Goal: Task Accomplishment & Management: Complete application form

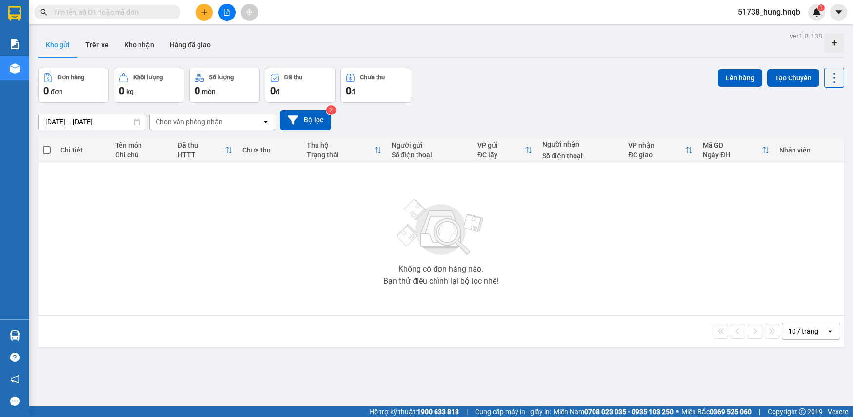
click at [202, 16] on button at bounding box center [204, 12] width 17 height 17
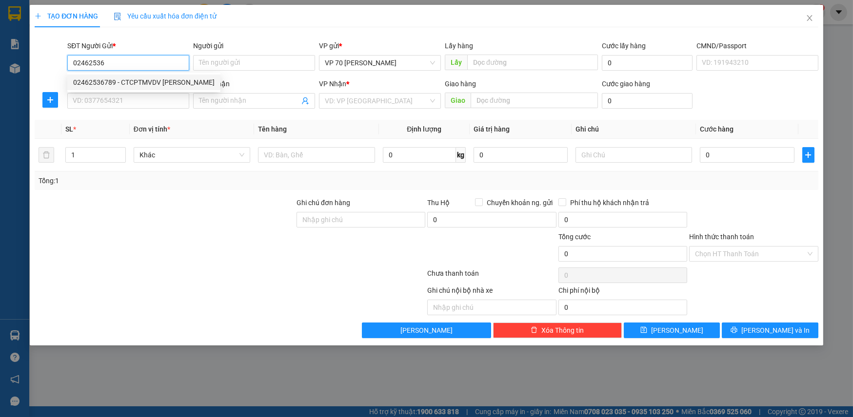
click at [151, 85] on div "02462536789 - CTCPTMVDV [PERSON_NAME]" at bounding box center [143, 82] width 141 height 11
type input "02462536789"
type input "CTCPTMVDV [PERSON_NAME]"
type input "văn phòng"
type input "02462536789"
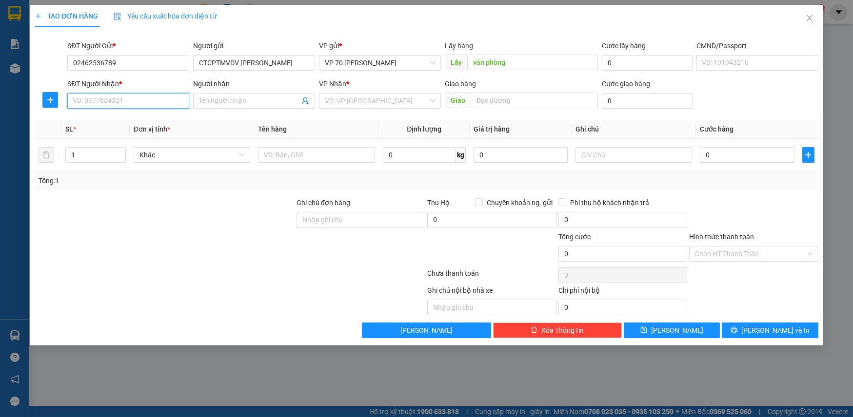
click at [142, 103] on input "SĐT Người Nhận *" at bounding box center [128, 101] width 122 height 16
click at [137, 121] on div "0968017773 - [PERSON_NAME]" at bounding box center [128, 120] width 110 height 11
type input "0968017773"
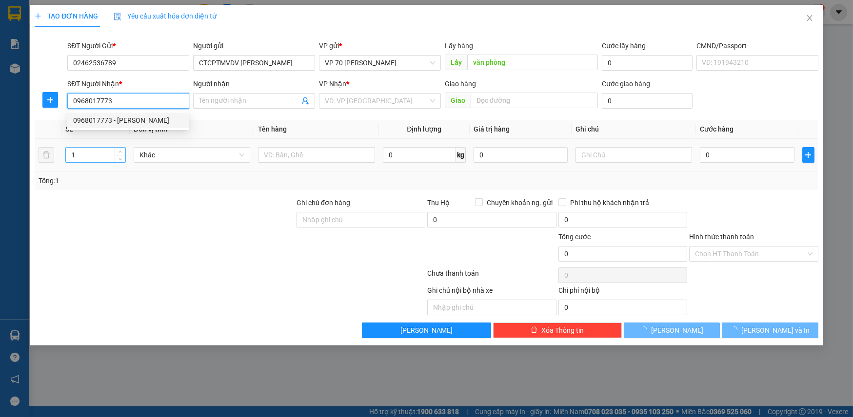
type input "[PERSON_NAME]"
type input "quảng lưu"
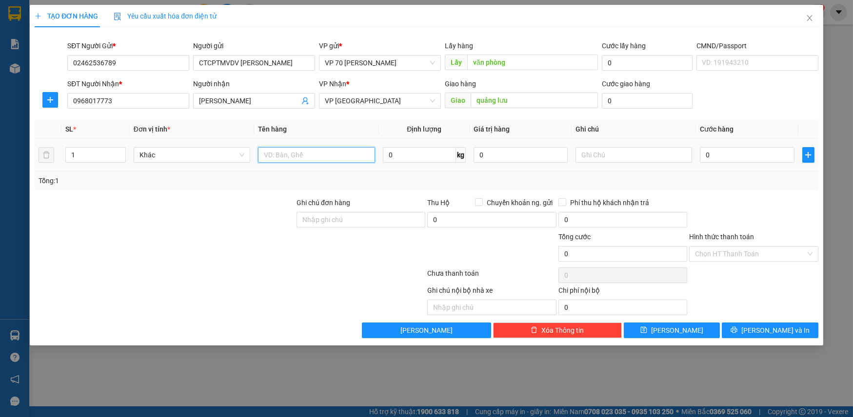
click at [307, 154] on input "text" at bounding box center [316, 155] width 117 height 16
type input "catong"
click at [756, 156] on input "0" at bounding box center [747, 155] width 94 height 16
type input "4"
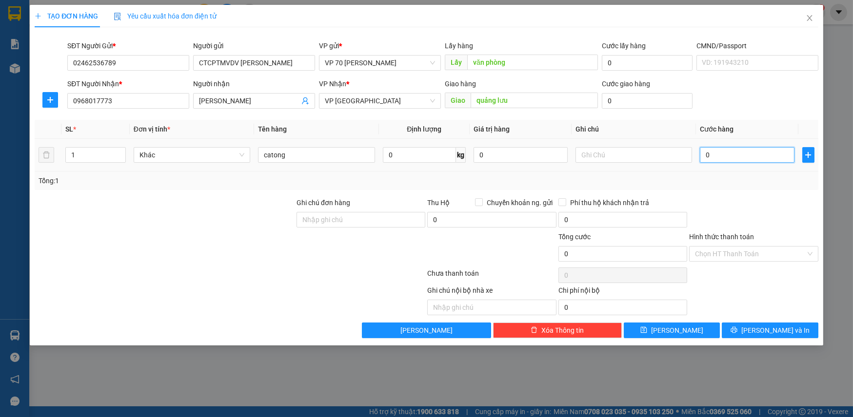
type input "4"
type input "40"
type input "400"
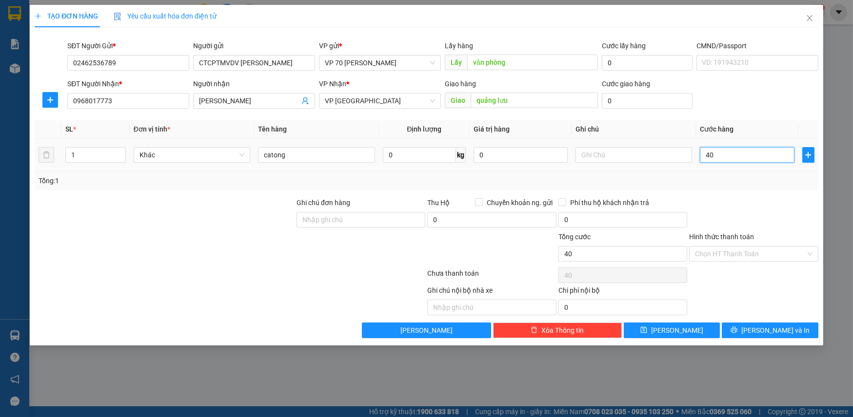
type input "400"
type input "4.000"
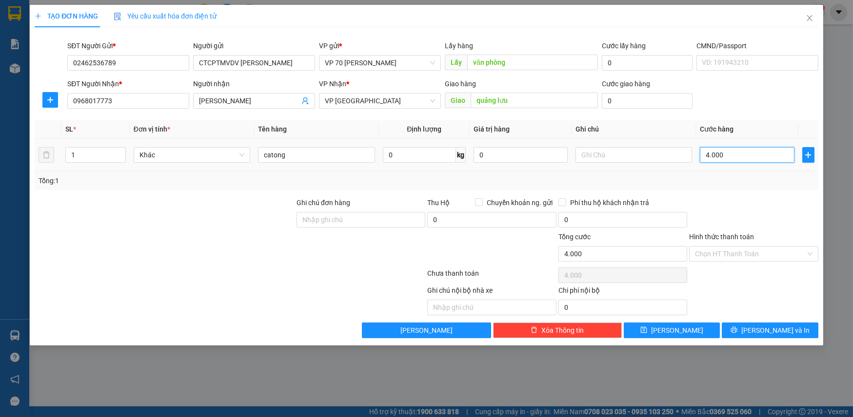
type input "40.000"
click at [490, 303] on input "text" at bounding box center [491, 308] width 129 height 16
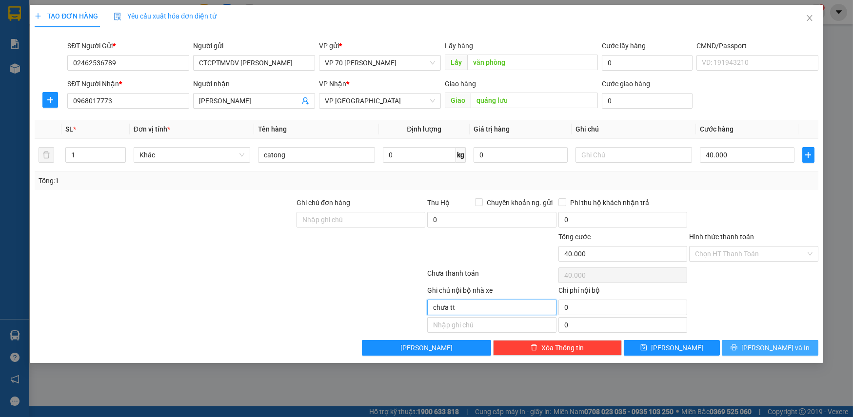
type input "chưa tt"
click at [781, 348] on span "[PERSON_NAME] và In" at bounding box center [775, 348] width 68 height 11
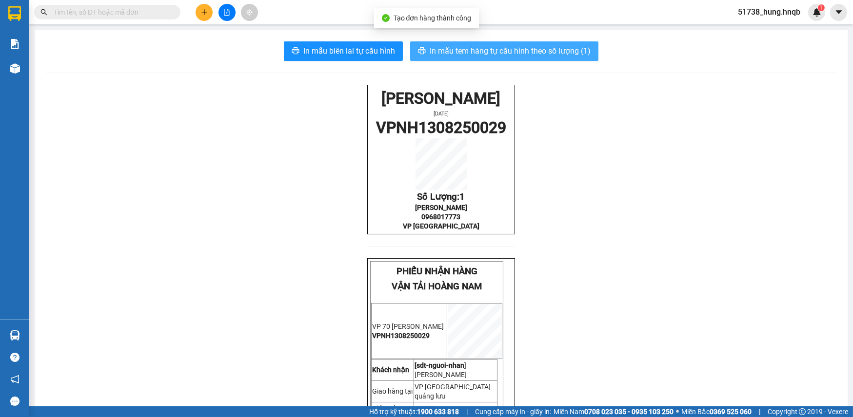
click at [505, 51] on span "In mẫu tem hàng tự cấu hình theo số lượng (1)" at bounding box center [510, 51] width 161 height 12
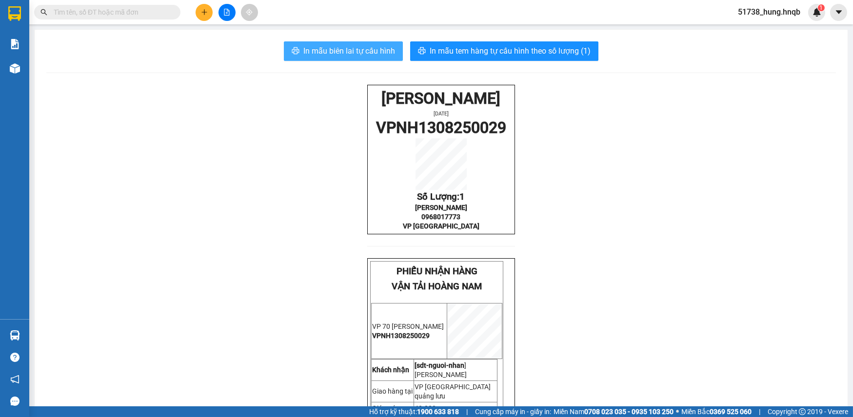
click at [360, 52] on span "In mẫu biên lai tự cấu hình" at bounding box center [349, 51] width 92 height 12
click at [197, 16] on button at bounding box center [204, 12] width 17 height 17
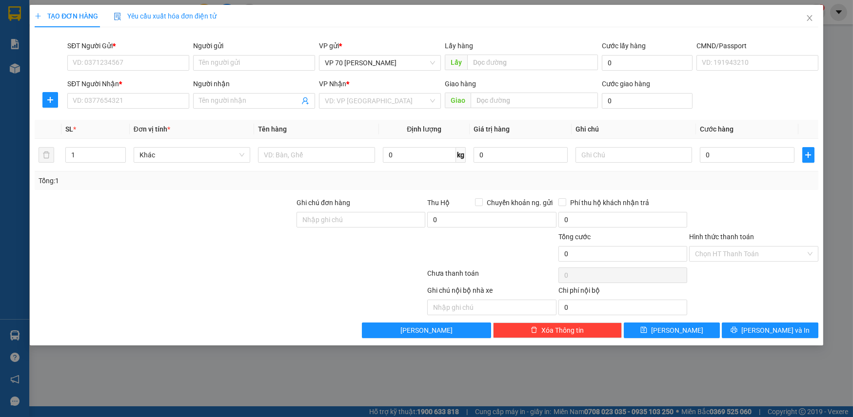
click at [102, 92] on div "SĐT Người Nhận *" at bounding box center [128, 85] width 122 height 15
click at [104, 107] on input "SĐT Người Nhận *" at bounding box center [128, 101] width 122 height 16
type input "0986101377"
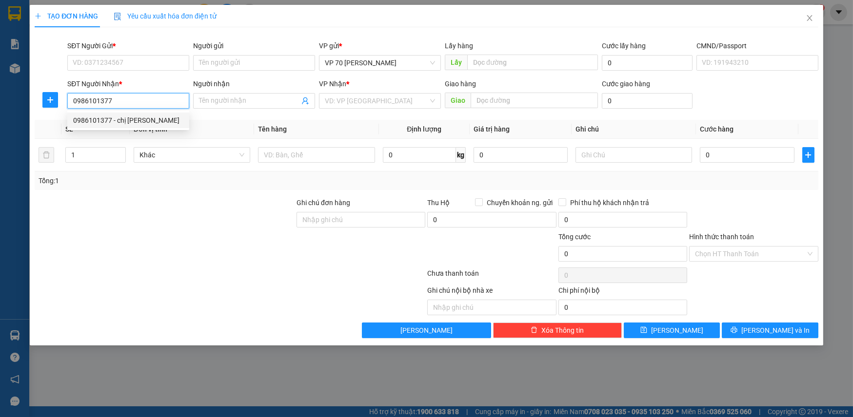
click at [136, 121] on div "0986101377 - chị [PERSON_NAME]" at bounding box center [128, 120] width 110 height 11
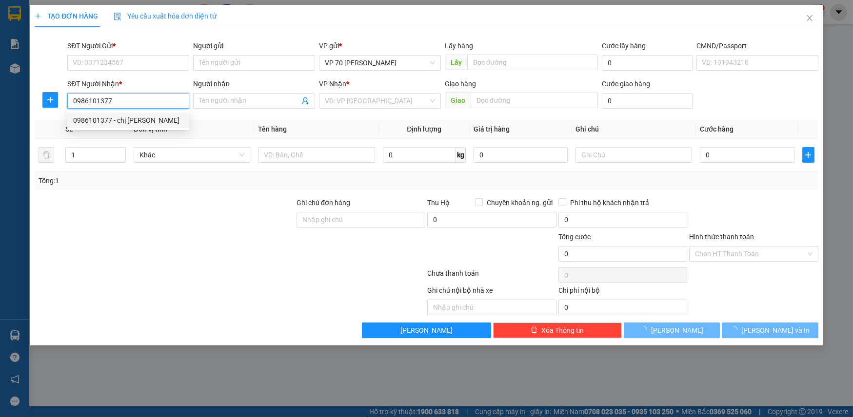
type input "chị [PERSON_NAME]"
type input "cafe phượng ba đồn"
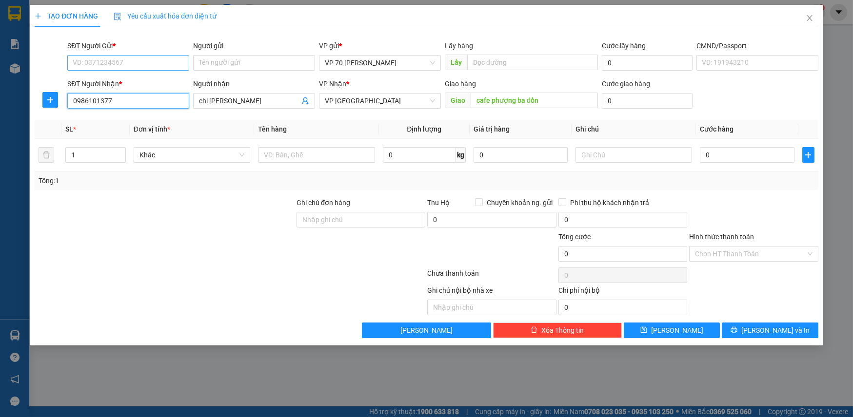
type input "0986101377"
click at [100, 61] on input "SĐT Người Gửi *" at bounding box center [128, 63] width 122 height 16
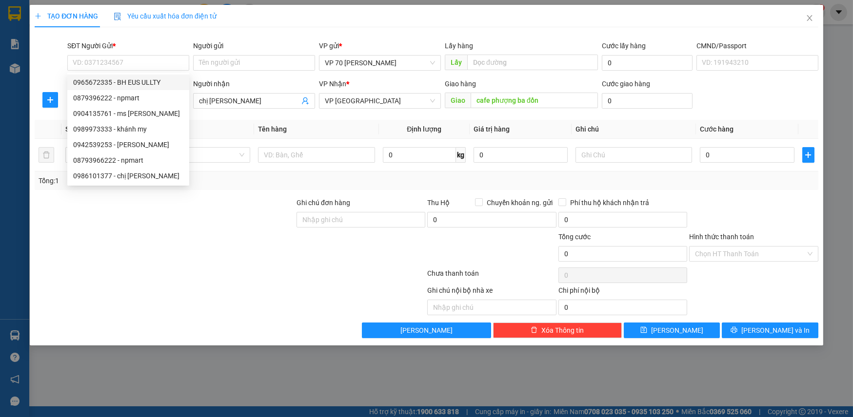
click at [207, 216] on div at bounding box center [165, 214] width 262 height 34
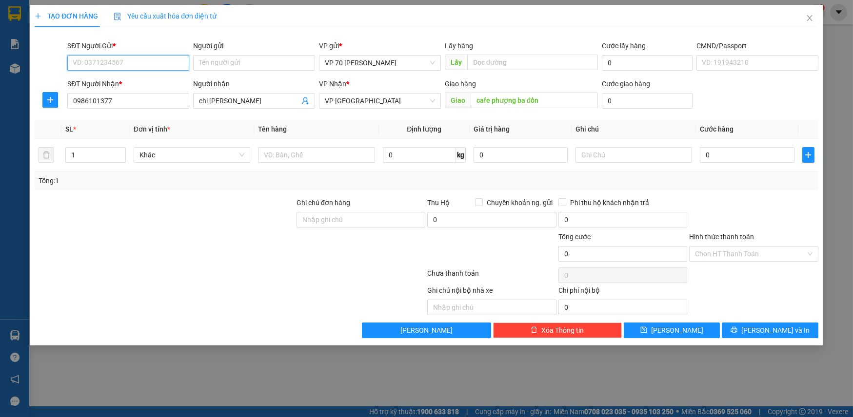
click at [119, 66] on input "SĐT Người Gửi *" at bounding box center [128, 63] width 122 height 16
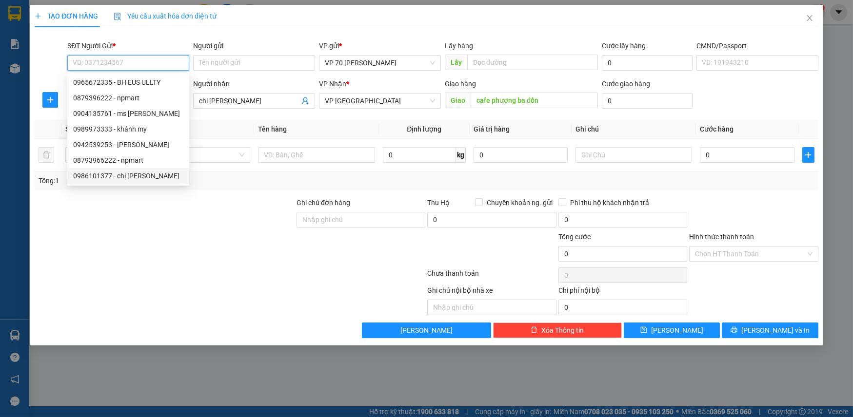
click at [137, 176] on div "0986101377 - chị [PERSON_NAME]" at bounding box center [128, 176] width 110 height 11
type input "0986101377"
type input "chị [PERSON_NAME]"
type input "tại vp"
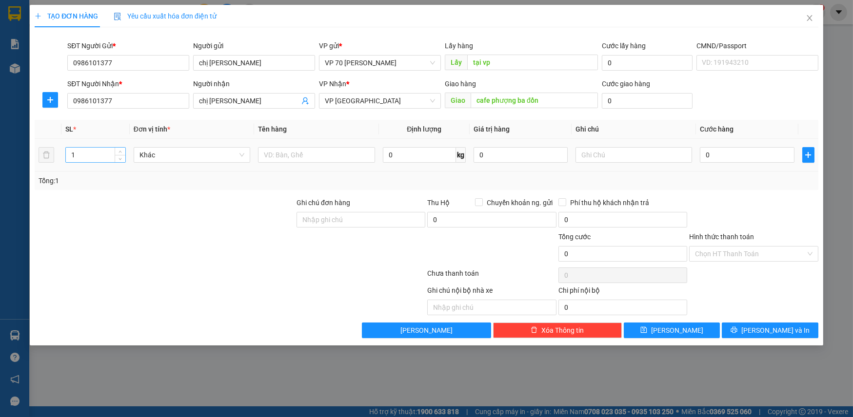
click at [103, 161] on input "1" at bounding box center [95, 155] width 59 height 15
type input "2"
click at [294, 156] on input "text" at bounding box center [316, 155] width 117 height 16
type input "n"
type input "tủ , nồi cơm"
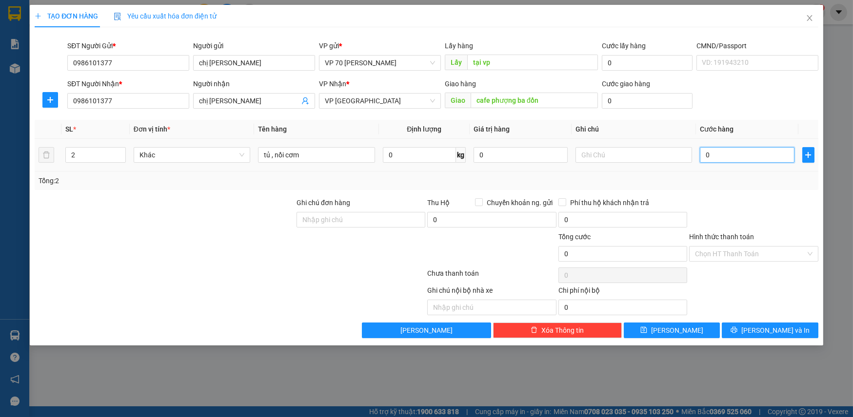
click at [769, 157] on input "0" at bounding box center [747, 155] width 94 height 16
type input "3"
type input "35"
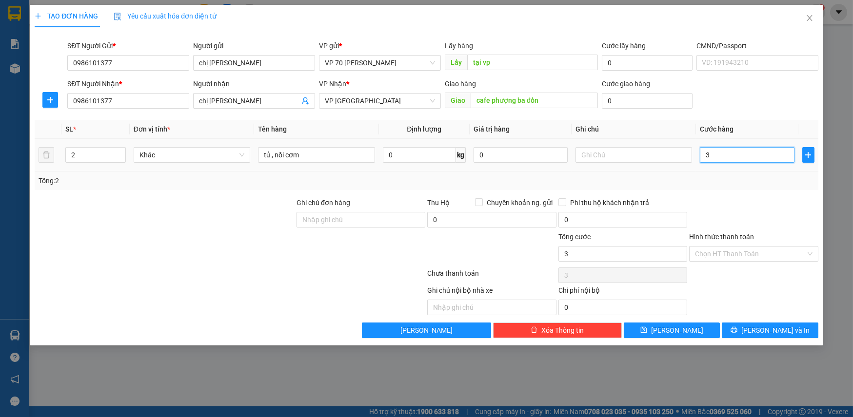
type input "35"
type input "350"
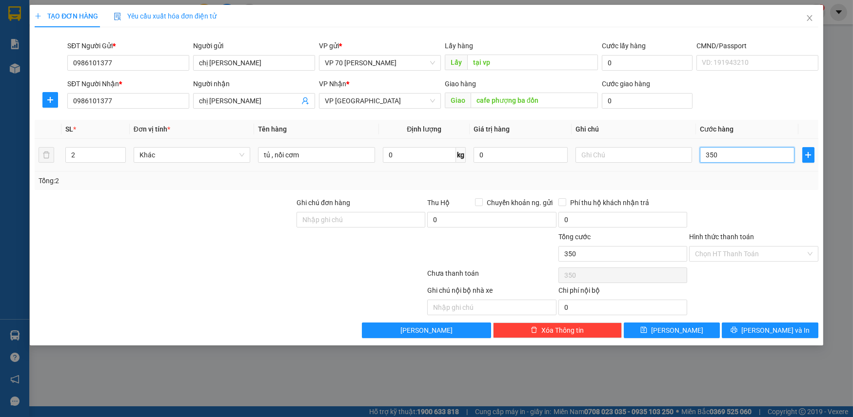
type input "3.500"
type input "35.000"
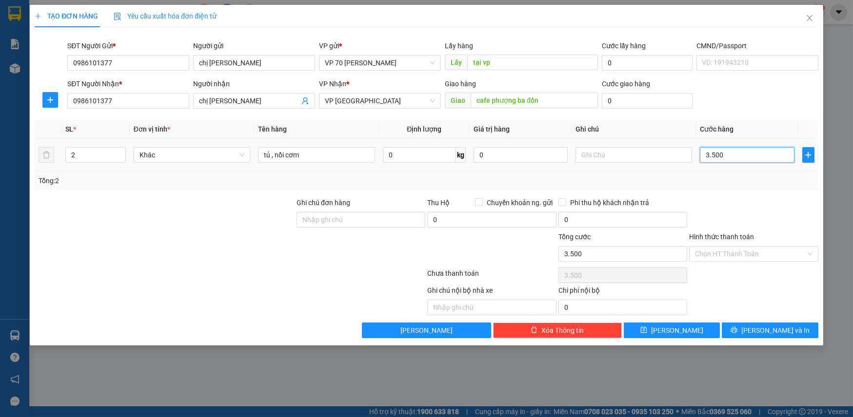
type input "35.000"
type input "350.000"
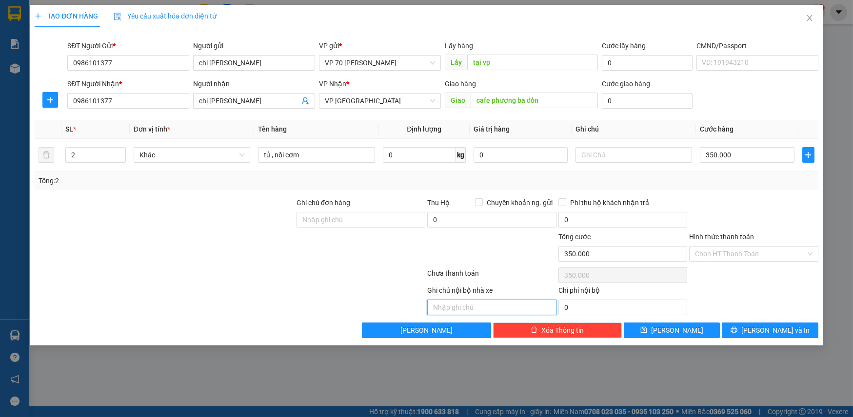
click at [501, 304] on input "text" at bounding box center [491, 308] width 129 height 16
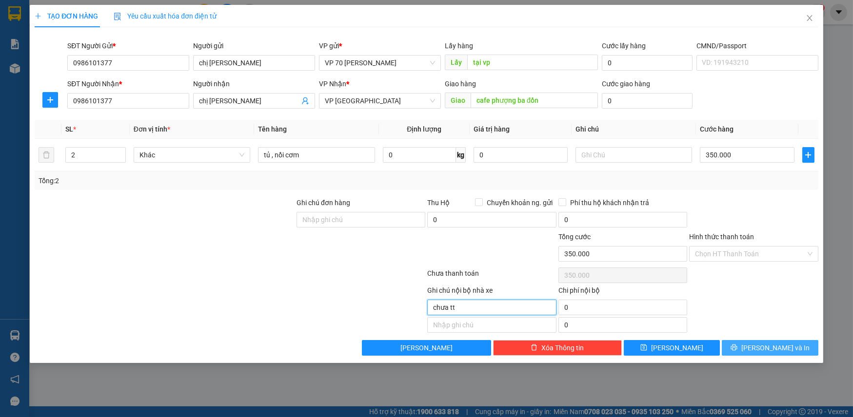
type input "chưa tt"
click at [761, 344] on span "[PERSON_NAME] và In" at bounding box center [775, 348] width 68 height 11
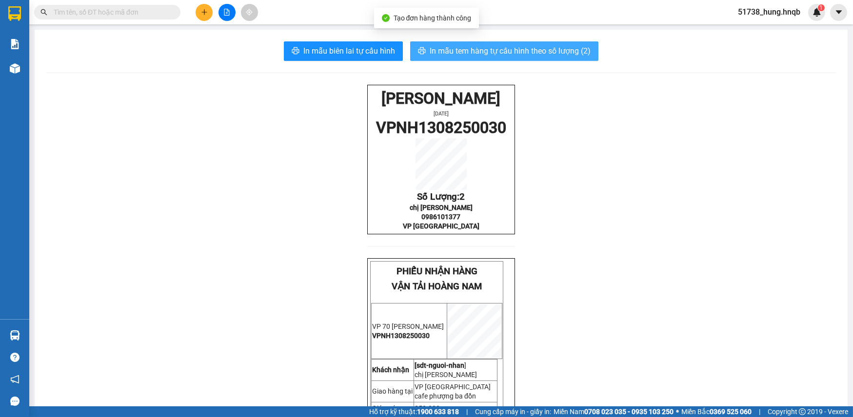
click at [537, 49] on span "In mẫu tem hàng tự cấu hình theo số lượng (2)" at bounding box center [510, 51] width 161 height 12
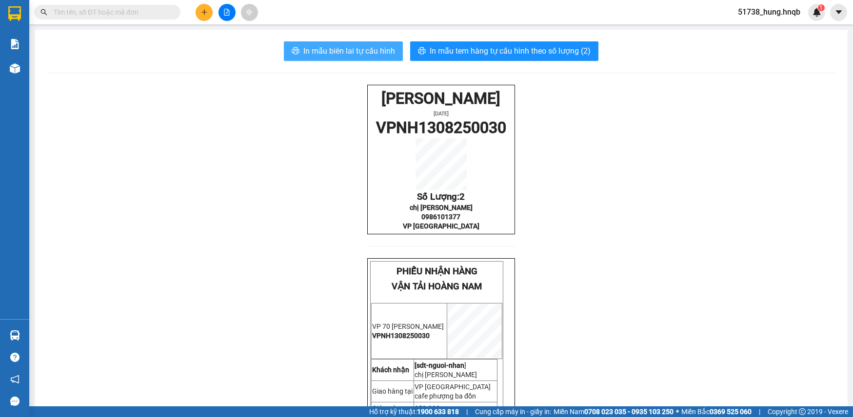
click at [355, 55] on span "In mẫu biên lai tự cấu hình" at bounding box center [349, 51] width 92 height 12
click at [356, 50] on span "In mẫu biên lai tự cấu hình" at bounding box center [349, 51] width 92 height 12
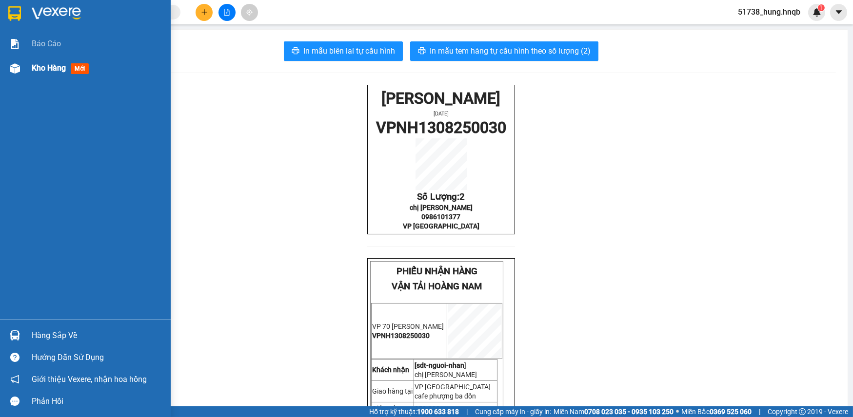
click at [19, 64] on img at bounding box center [15, 68] width 10 height 10
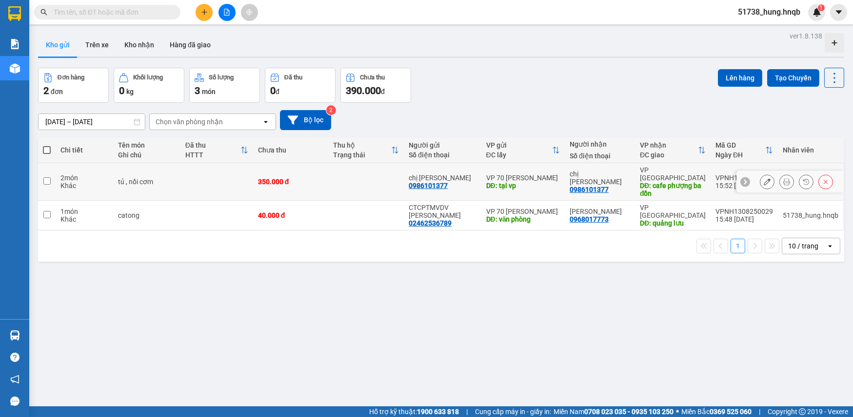
click at [184, 184] on td at bounding box center [216, 182] width 73 height 38
checkbox input "true"
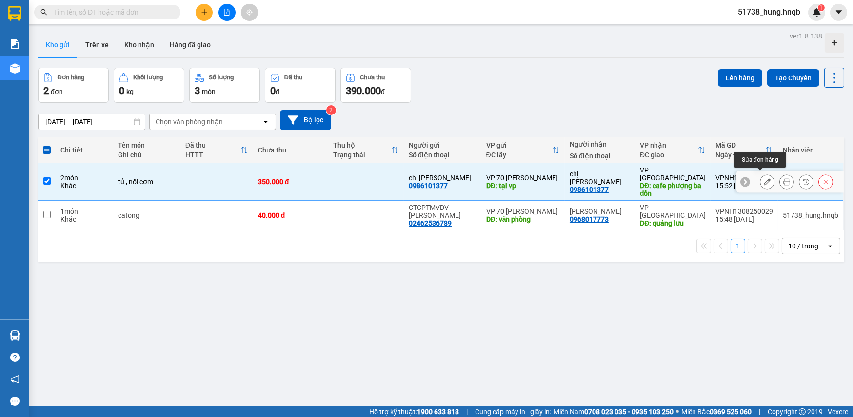
click at [760, 180] on button at bounding box center [767, 182] width 14 height 17
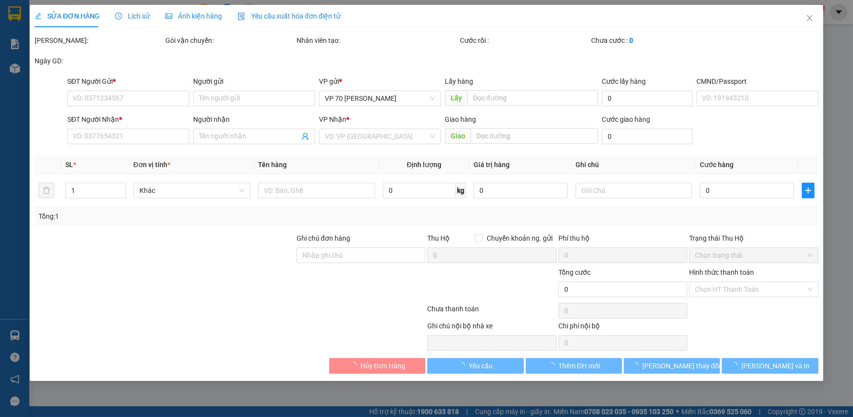
type input "0986101377"
type input "chị [PERSON_NAME]"
type input "tại vp"
type input "0986101377"
type input "chị [PERSON_NAME]"
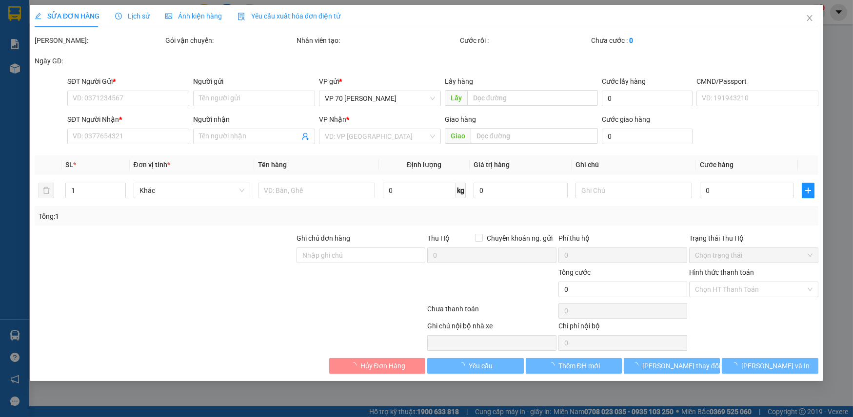
type input "cafe phượng ba đồn"
type input "350.000"
type input "chưa tt"
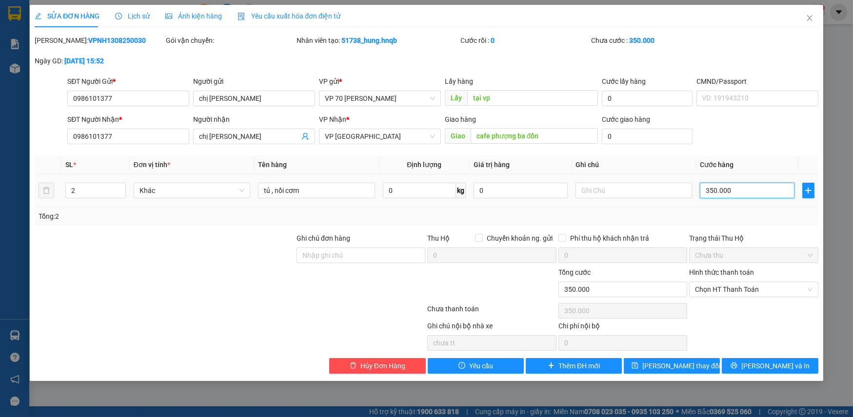
click at [755, 193] on input "350.000" at bounding box center [747, 191] width 94 height 16
type input "0"
type input "2"
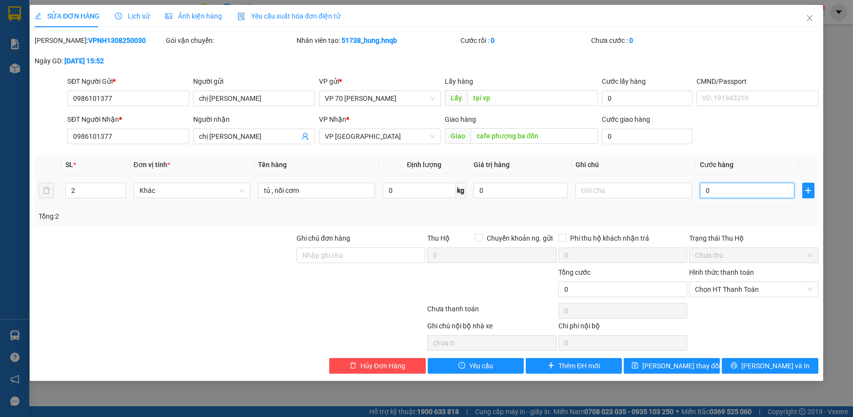
type input "2"
type input "02"
type input "0"
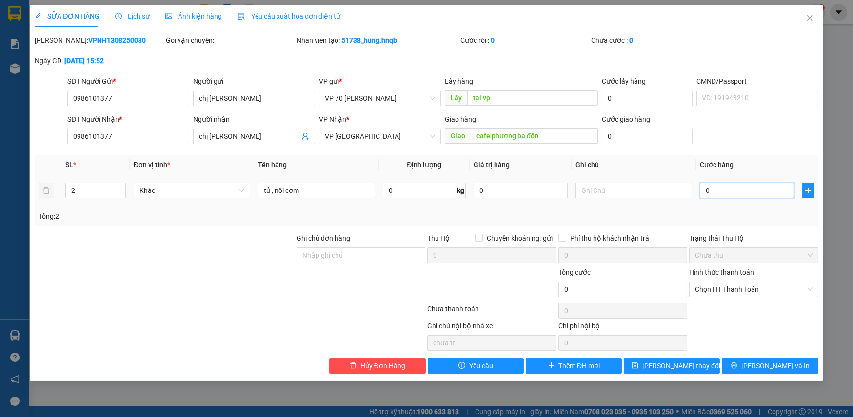
type input "3"
type input "03"
type input "30"
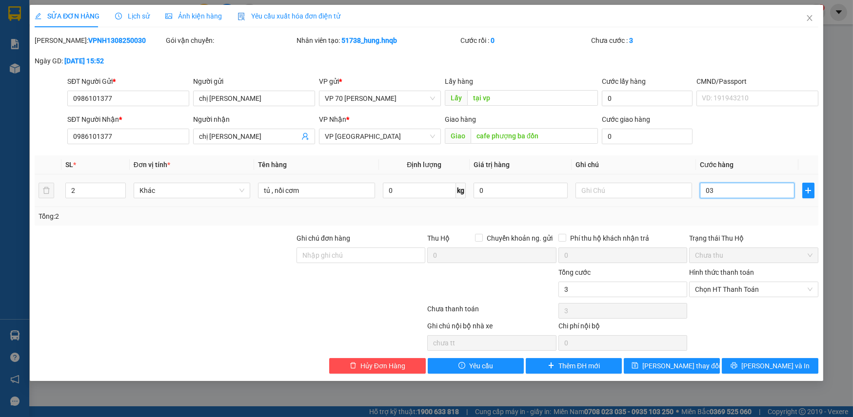
type input "030"
type input "300"
type input "0.300"
type input "3.000"
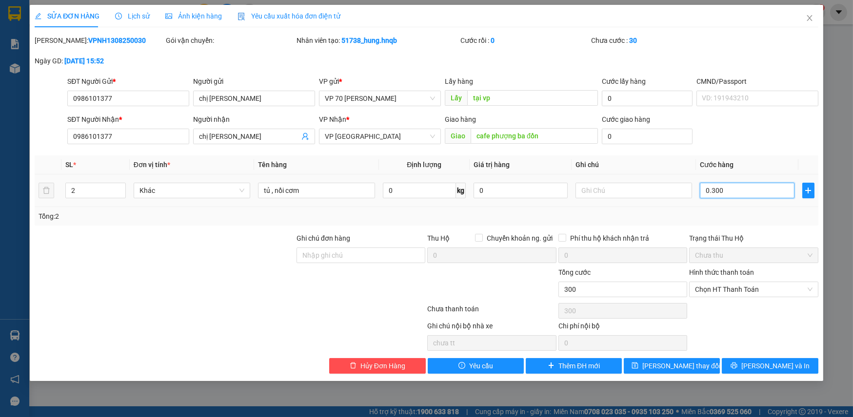
type input "3.000"
type input "03.000"
type input "30.000"
type input "030.000"
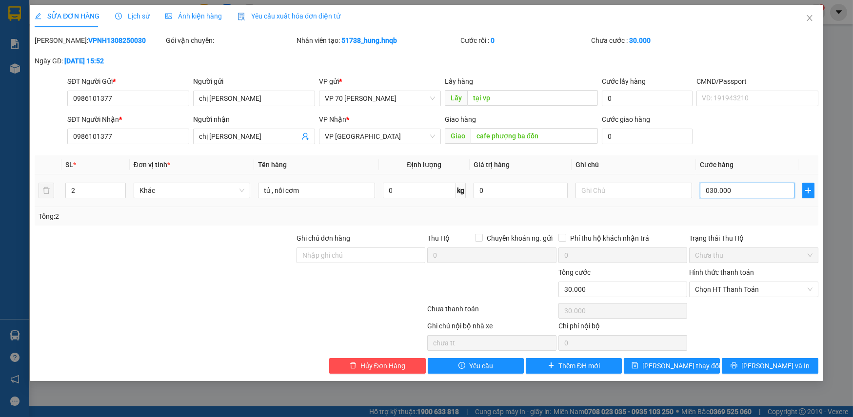
type input "300.000"
click at [756, 359] on button "[PERSON_NAME] và In" at bounding box center [770, 366] width 96 height 16
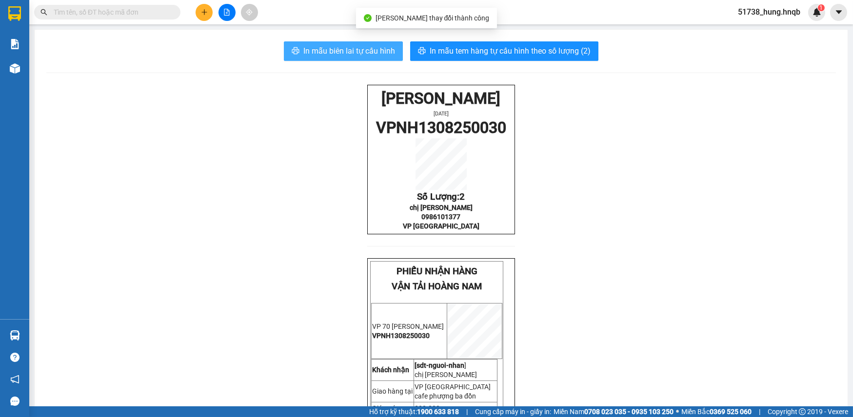
click at [358, 58] on button "In mẫu biên lai tự cấu hình" at bounding box center [343, 51] width 119 height 20
